Goal: Task Accomplishment & Management: Use online tool/utility

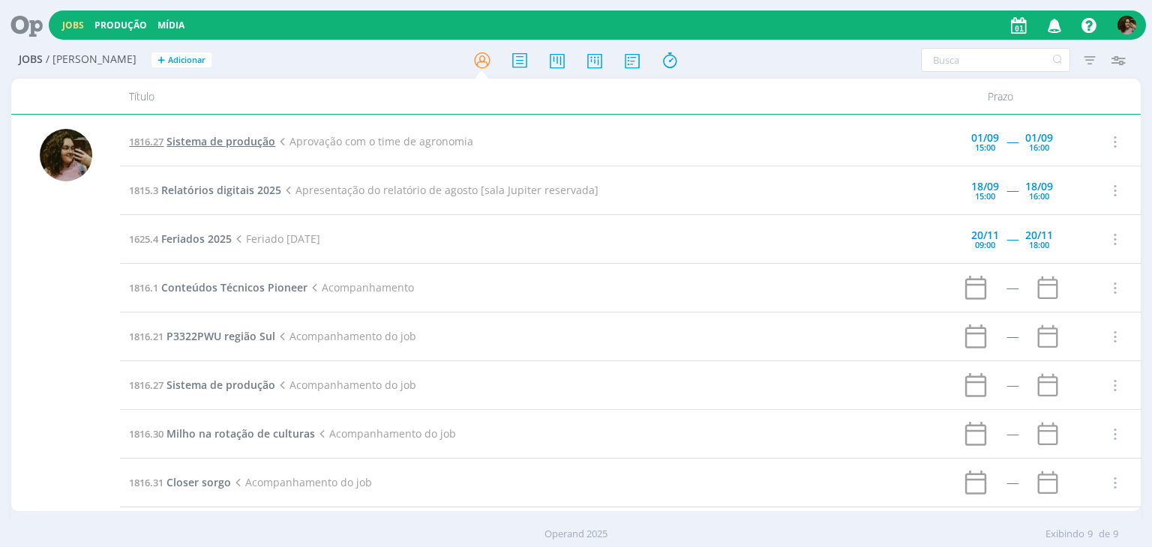
click at [223, 148] on td "1816.27 Sistema de produção Aprovação com o time de agronomia" at bounding box center [528, 142] width 817 height 49
click at [203, 136] on span "Sistema de produção" at bounding box center [220, 141] width 109 height 14
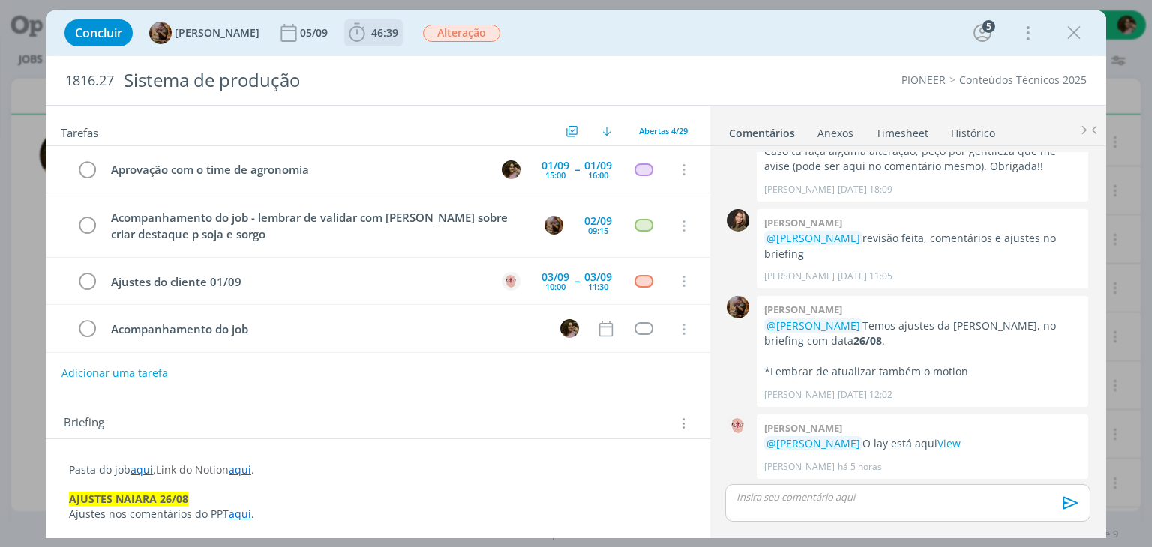
click at [387, 37] on span "46:39" at bounding box center [384, 32] width 27 height 14
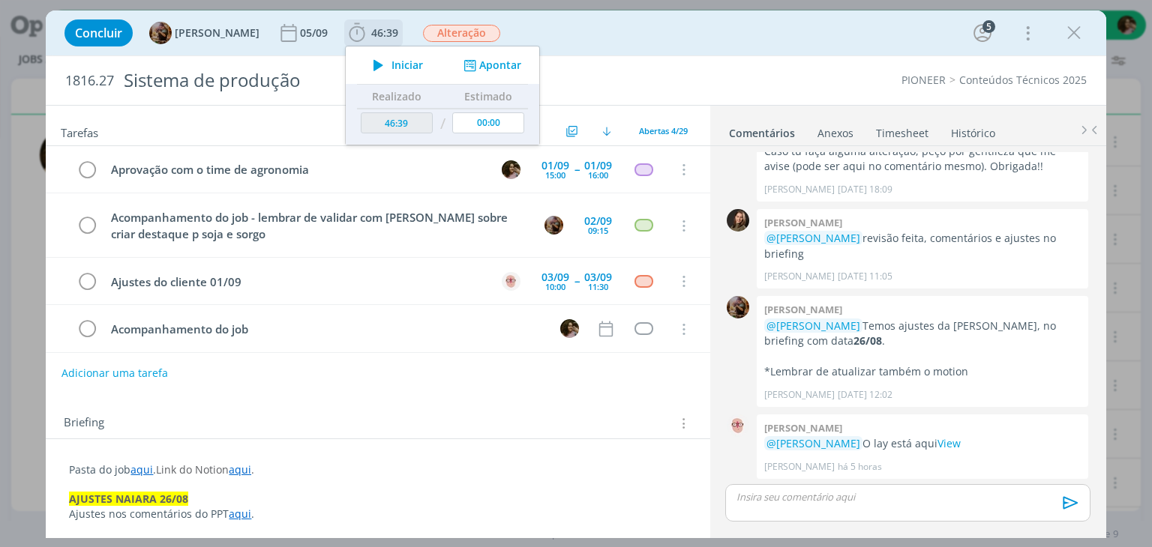
click at [501, 70] on button "Apontar" at bounding box center [491, 66] width 62 height 16
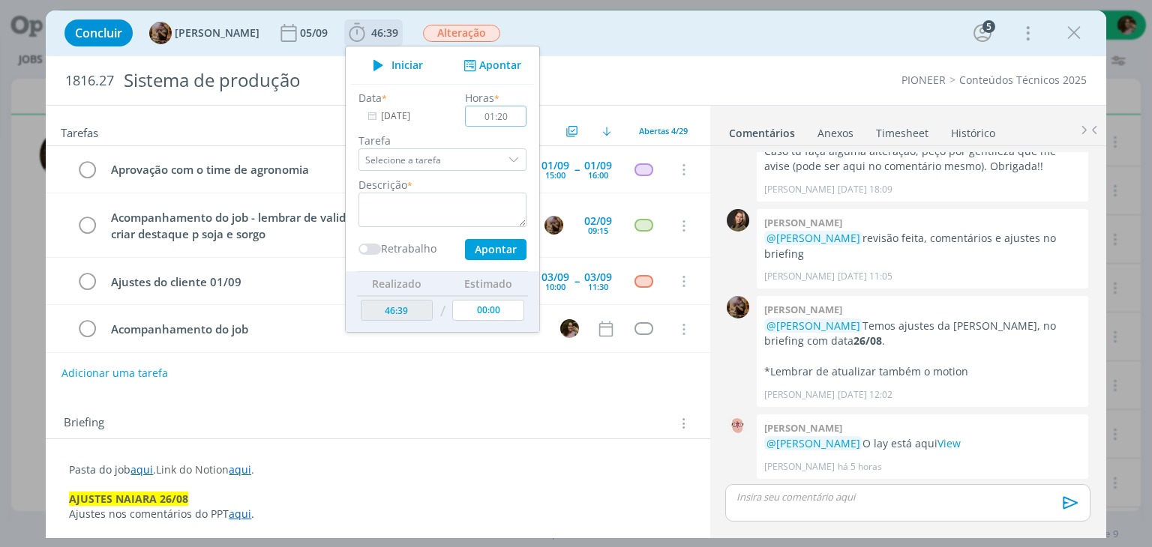
type input "01:20"
click at [477, 208] on textarea "dialog" at bounding box center [442, 210] width 168 height 34
type textarea "Validação com o cliente e ajustes"
click at [510, 240] on button "Apontar" at bounding box center [495, 249] width 61 height 21
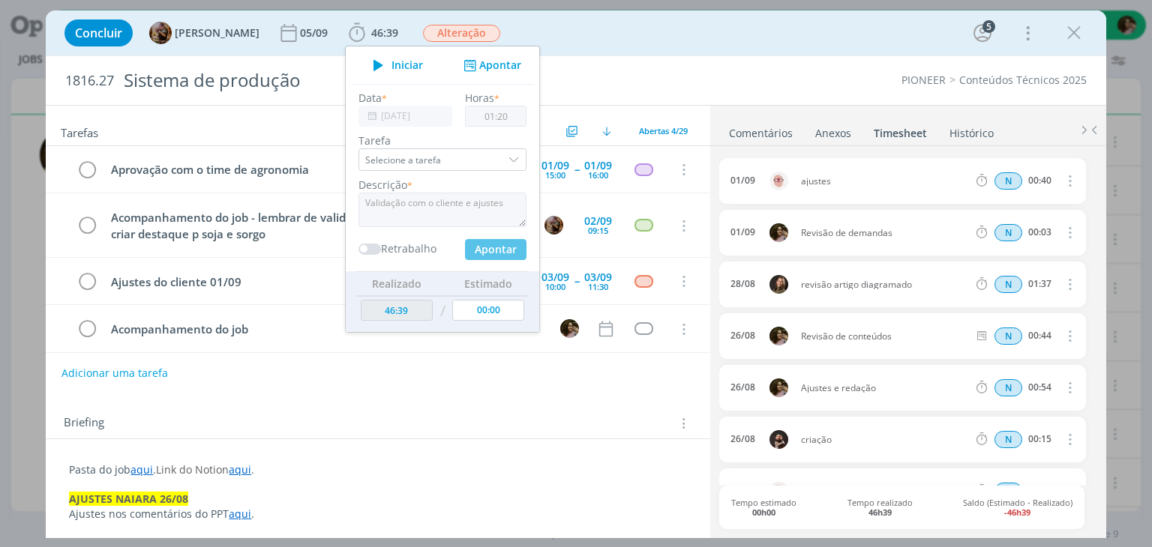
type input "47:59"
type input "00:00"
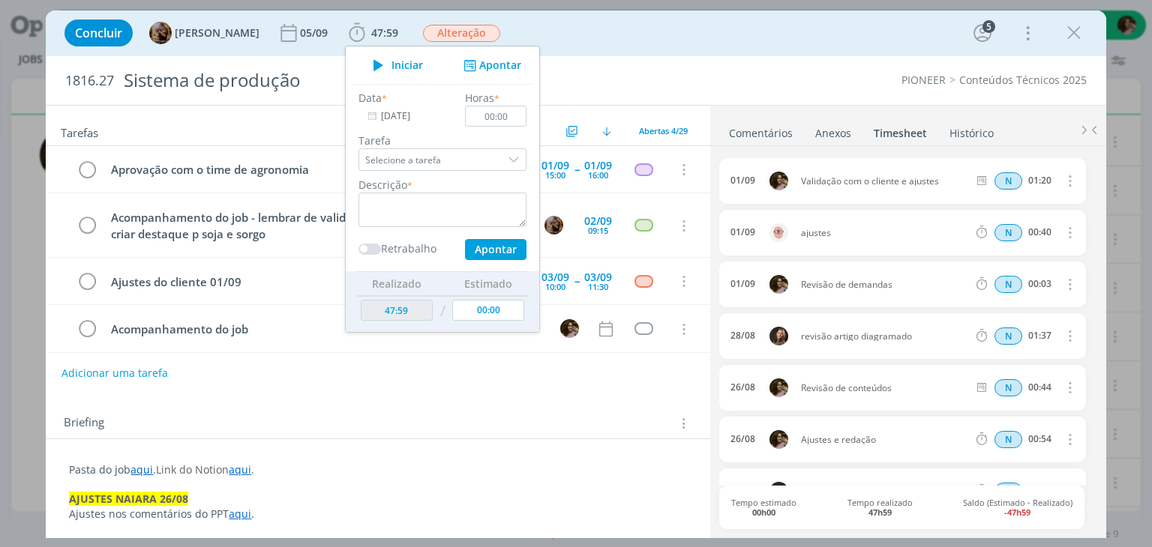
click at [766, 52] on div "Concluir [PERSON_NAME] 05/09 47:59 Iniciar Apontar Data * [DATE] Horas * 00:00 …" at bounding box center [576, 32] width 1060 height 45
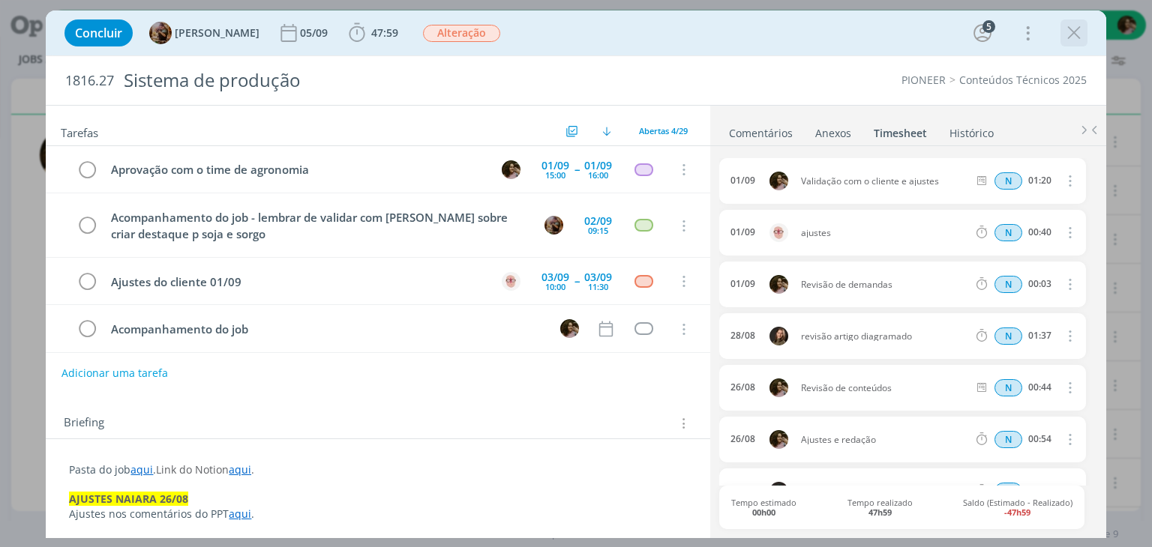
click at [1077, 31] on icon "dialog" at bounding box center [1074, 33] width 22 height 22
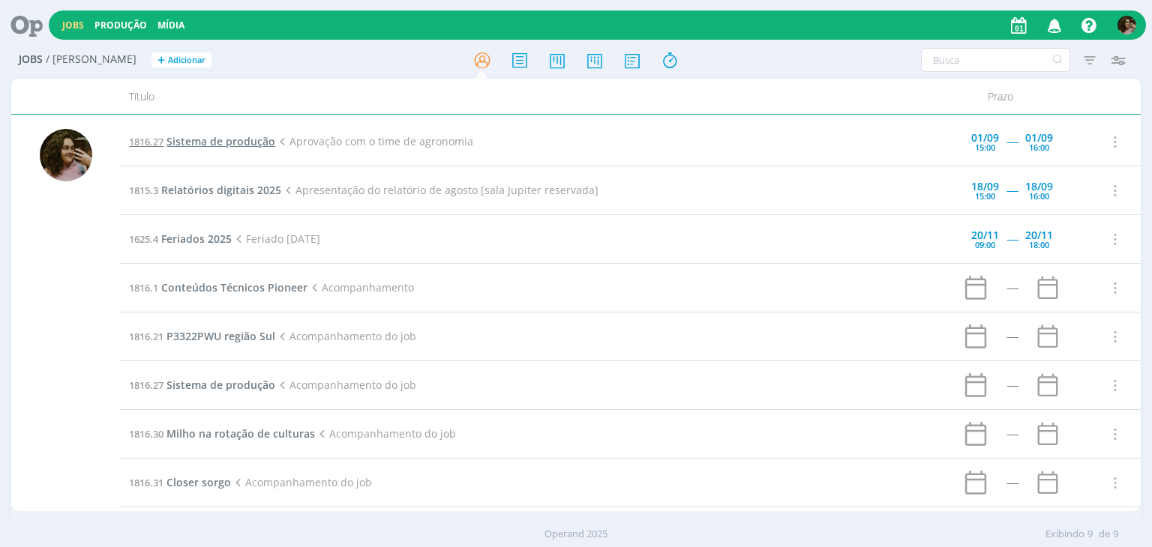
click at [221, 143] on span "Sistema de produção" at bounding box center [220, 141] width 109 height 14
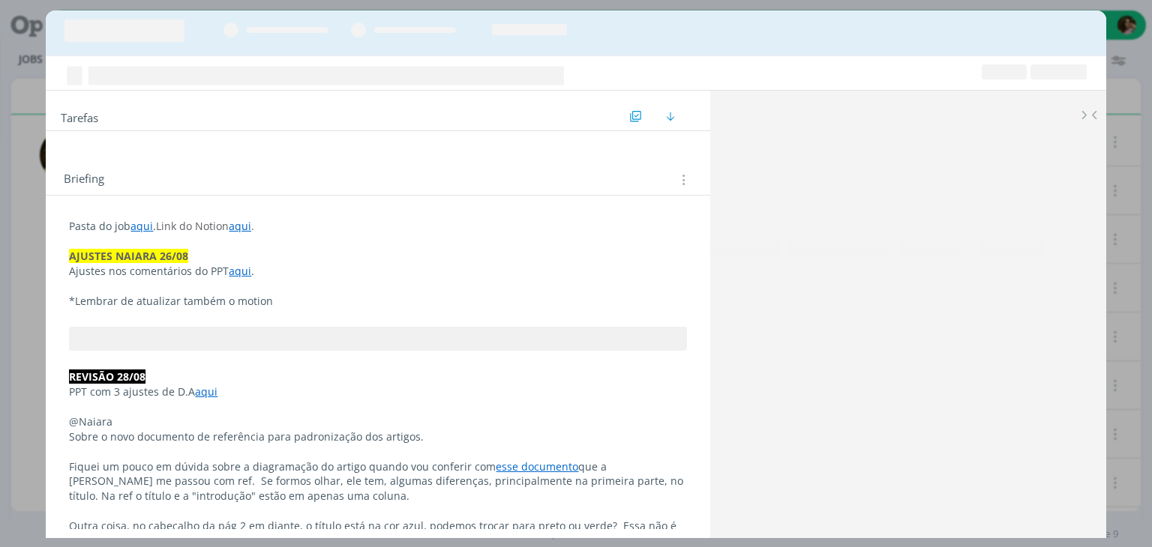
scroll to position [1395, 0]
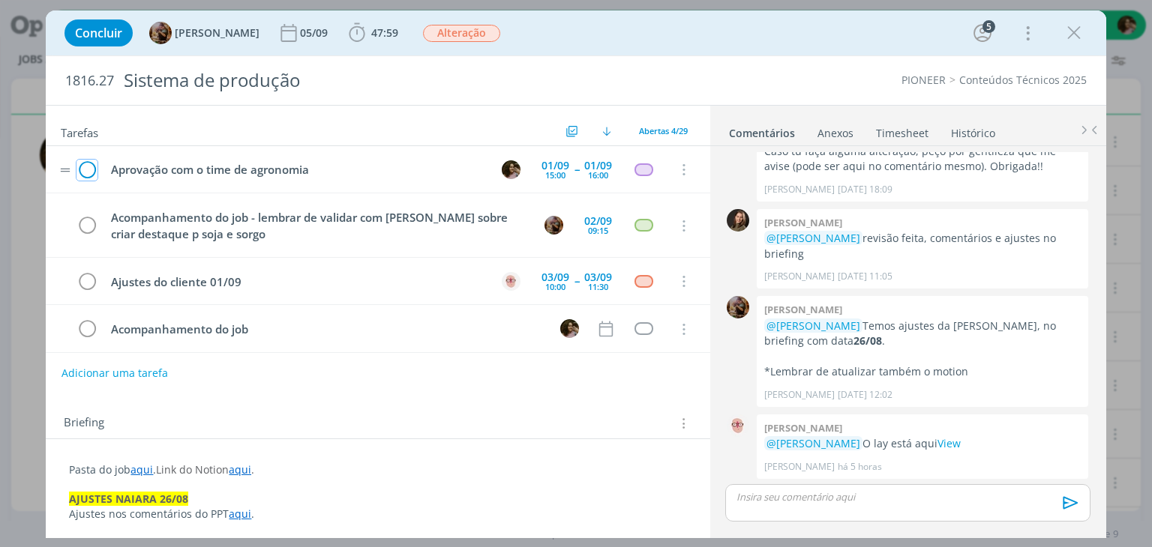
click at [85, 163] on icon "dialog" at bounding box center [86, 170] width 21 height 22
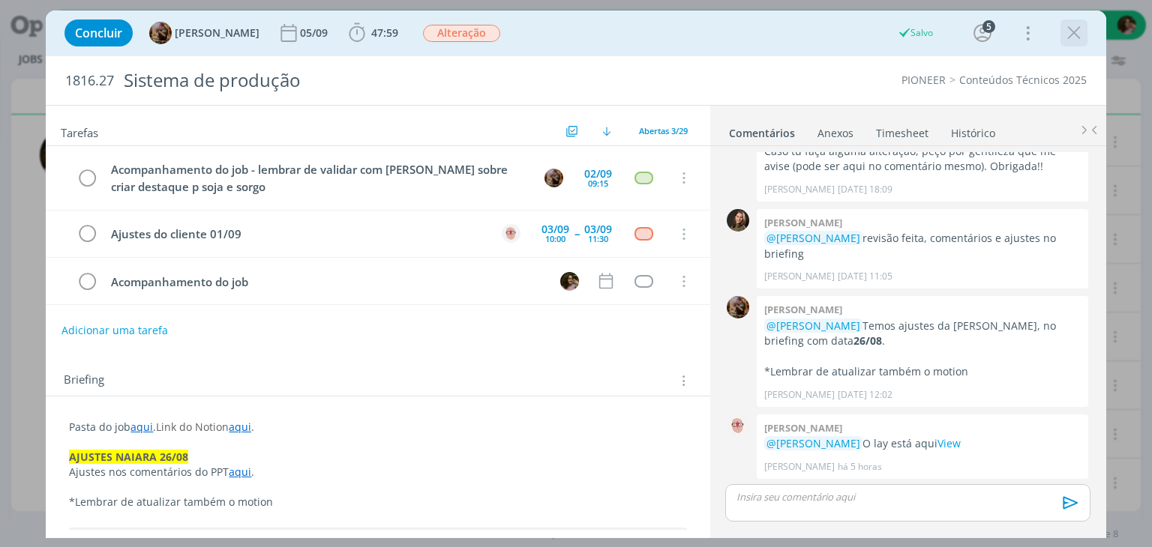
click at [1068, 40] on icon "dialog" at bounding box center [1074, 33] width 22 height 22
